Goal: Find specific page/section: Find specific page/section

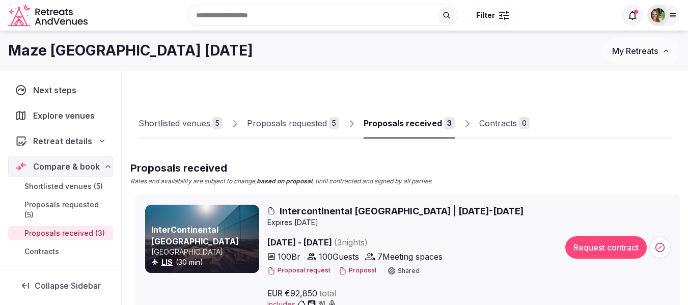
scroll to position [29, 0]
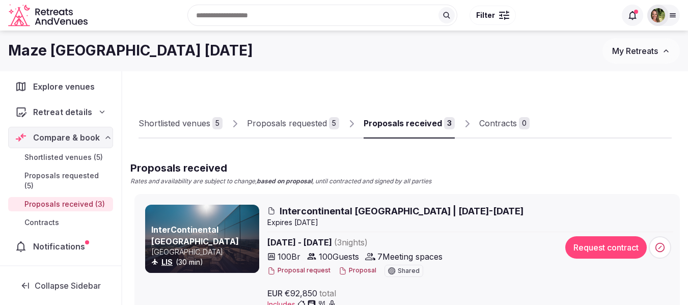
click at [636, 52] on span "My Retreats" at bounding box center [635, 51] width 46 height 10
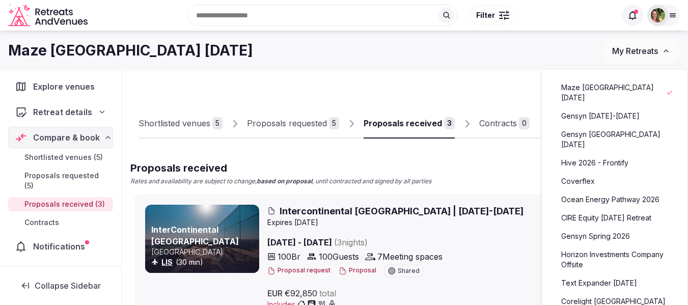
click at [596, 164] on link "Hive 2026 - Frontify" at bounding box center [614, 163] width 125 height 16
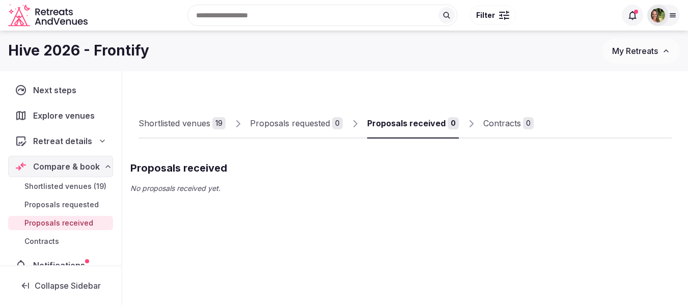
click at [174, 124] on div "Shortlisted venues" at bounding box center [174, 123] width 72 height 12
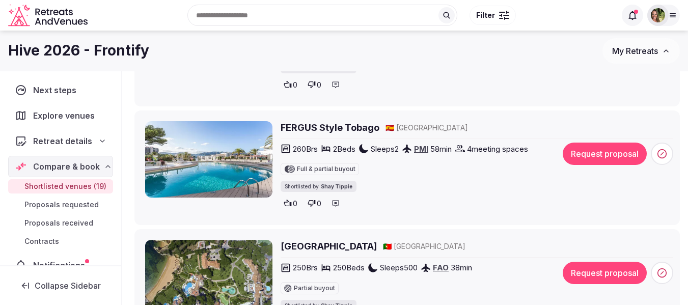
scroll to position [967, 0]
